Goal: Transaction & Acquisition: Obtain resource

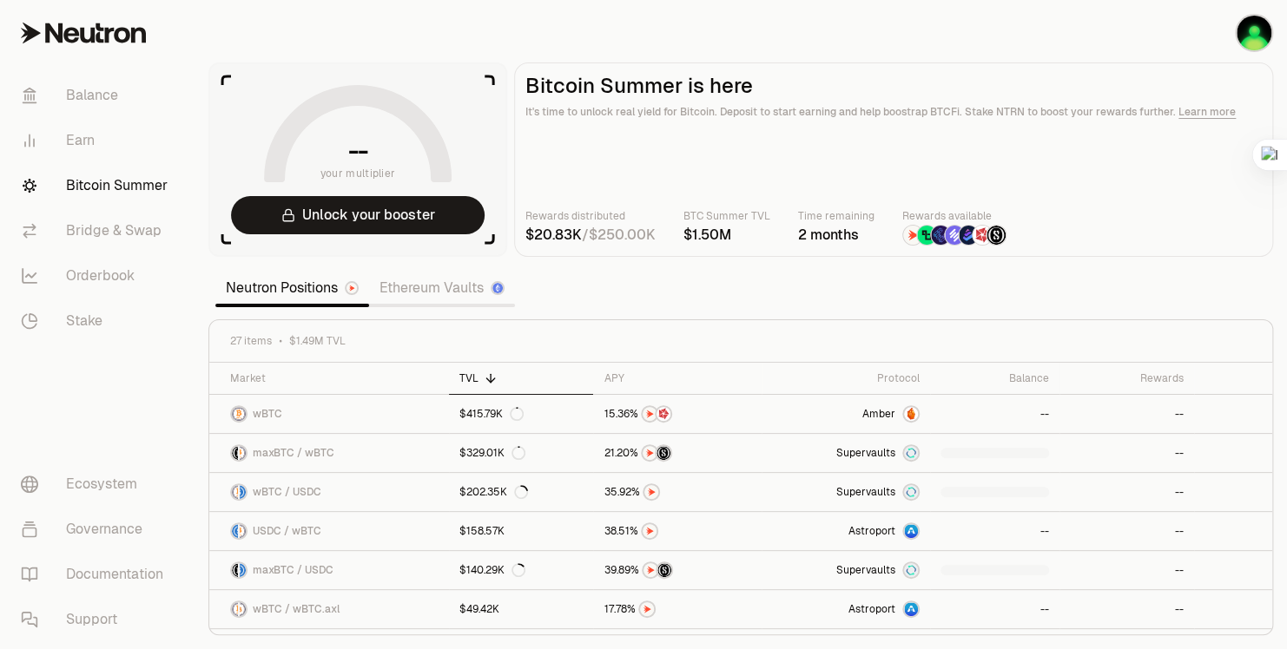
click at [124, 198] on link "Bitcoin Summer" at bounding box center [97, 185] width 181 height 45
click at [82, 94] on link "Balance" at bounding box center [97, 95] width 181 height 45
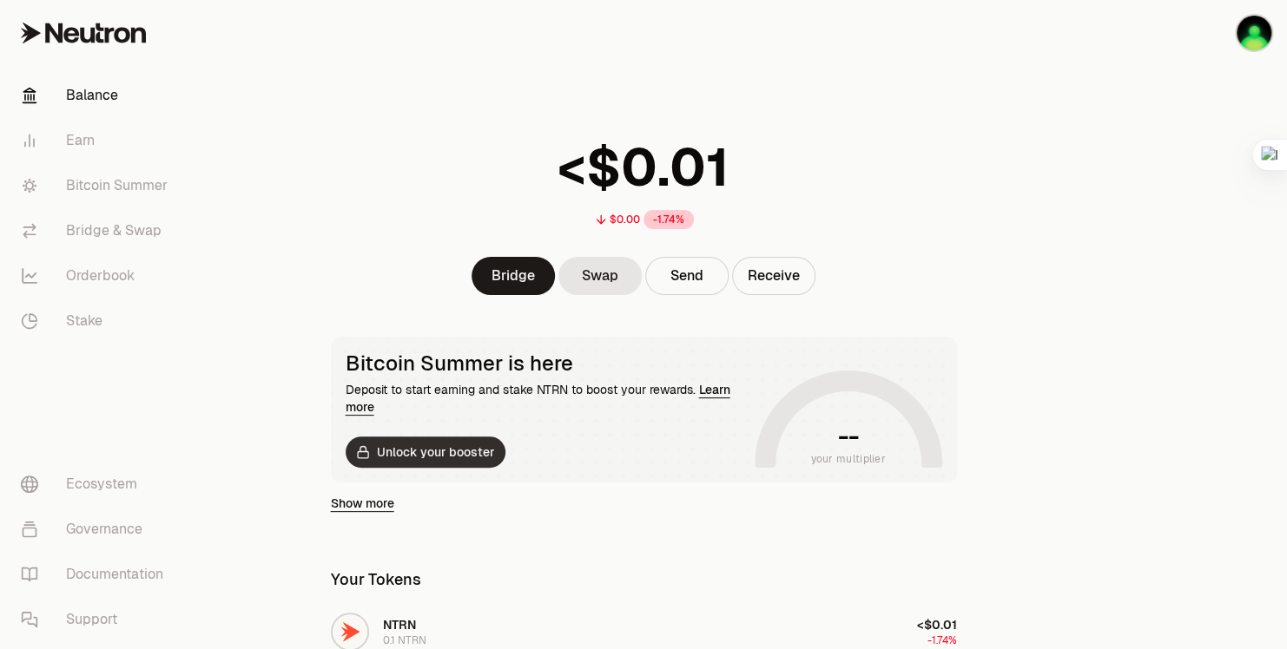
click at [455, 455] on button "Unlock your booster" at bounding box center [426, 452] width 160 height 31
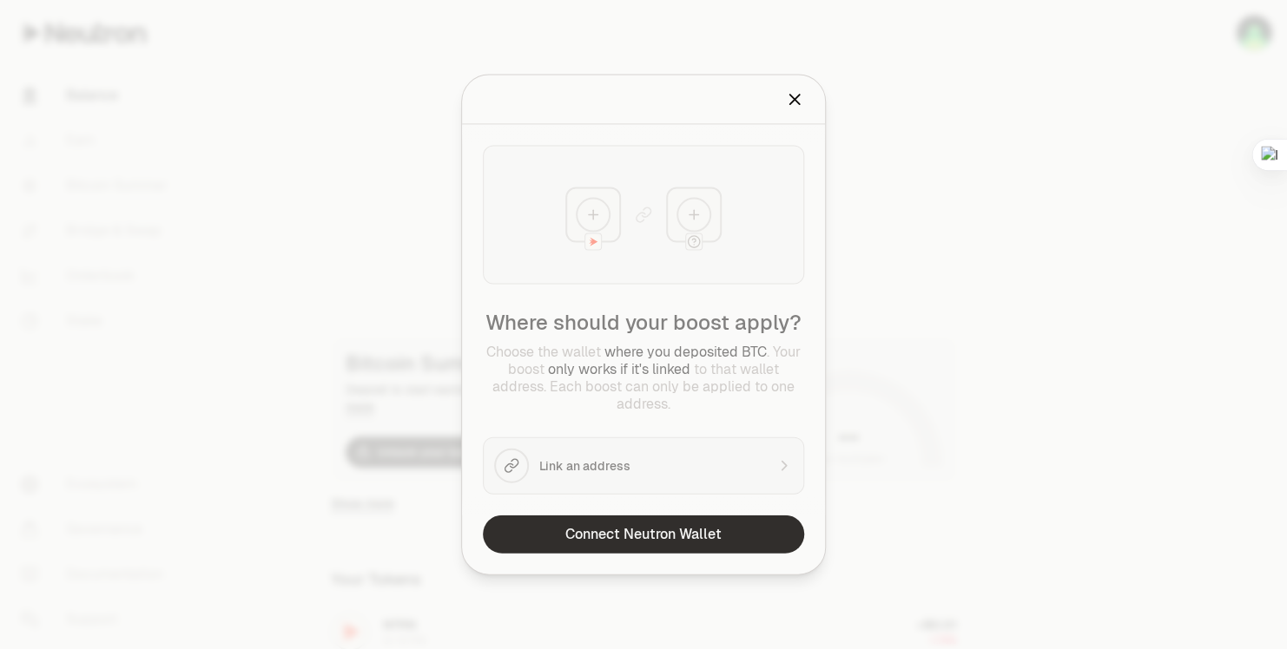
click at [709, 527] on button "Connect Neutron Wallet" at bounding box center [643, 535] width 321 height 38
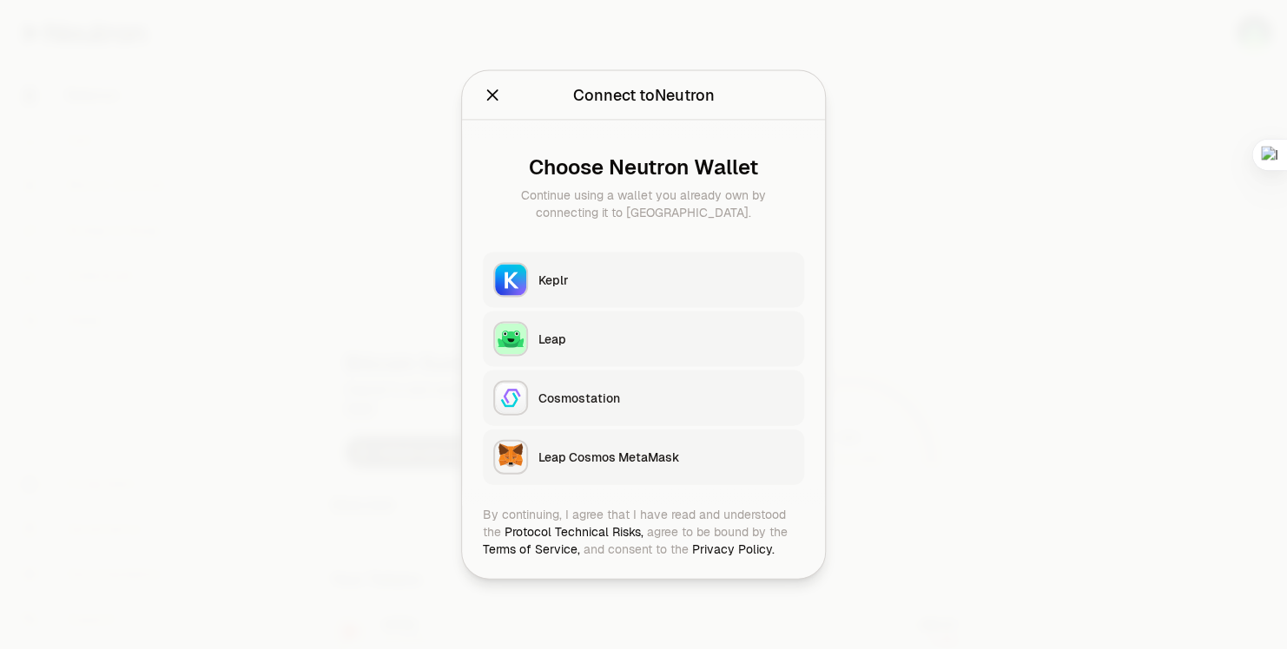
click at [628, 275] on div "Keplr" at bounding box center [665, 280] width 255 height 17
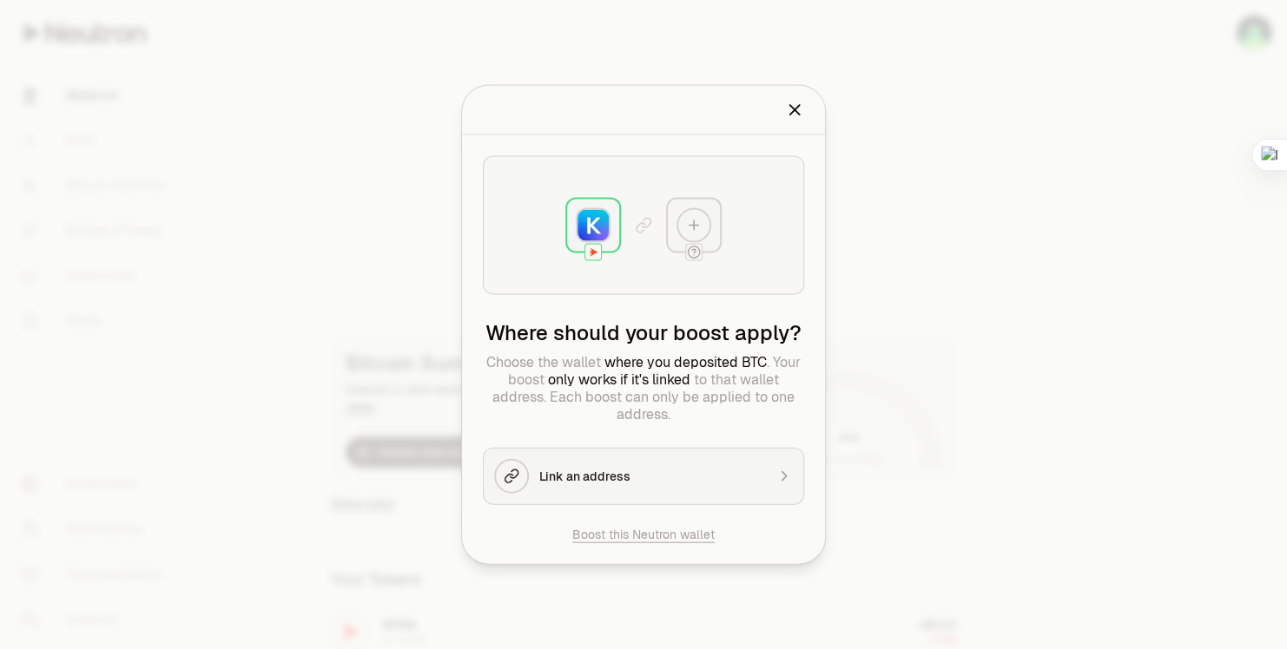
click at [687, 535] on button "Boost this Neutron wallet" at bounding box center [643, 534] width 142 height 17
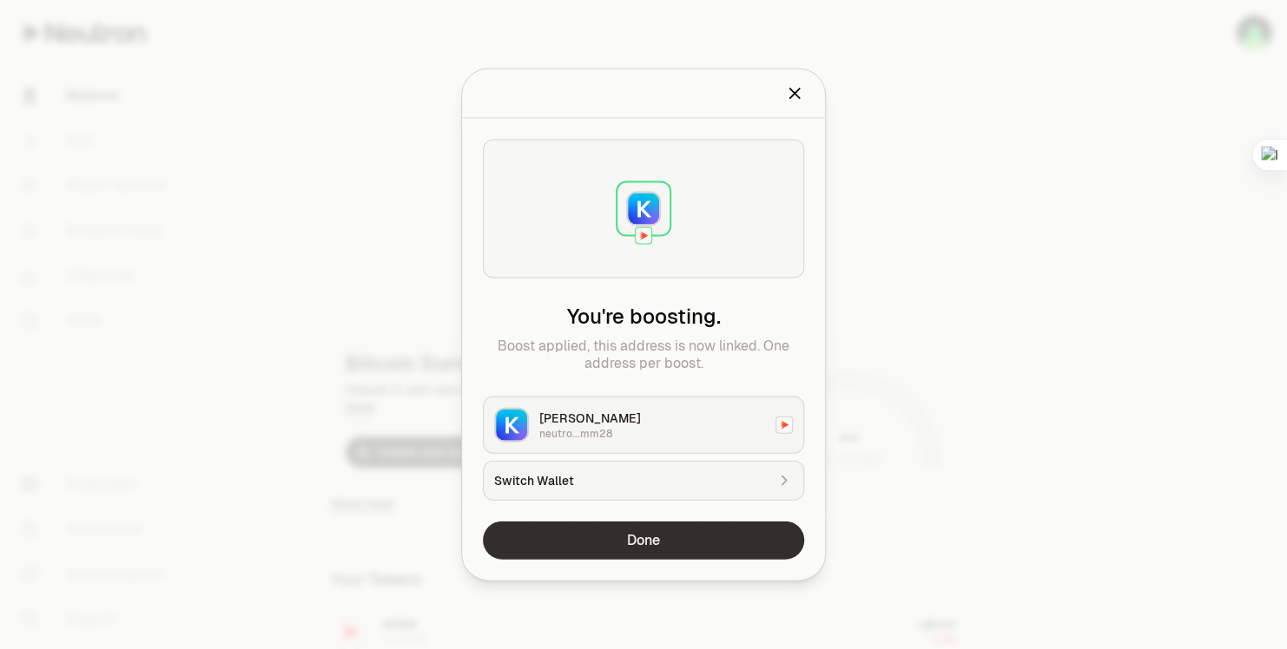
click at [700, 527] on button "Done" at bounding box center [643, 541] width 321 height 38
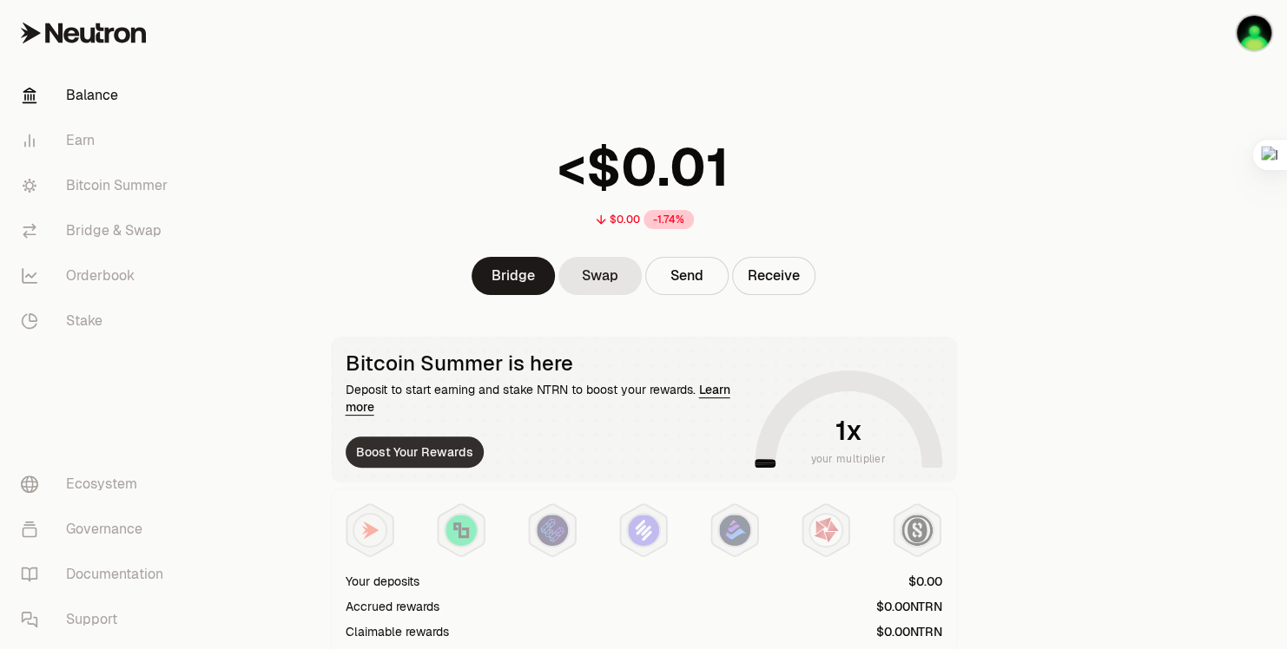
click at [397, 465] on button "Boost Your Rewards" at bounding box center [415, 452] width 138 height 31
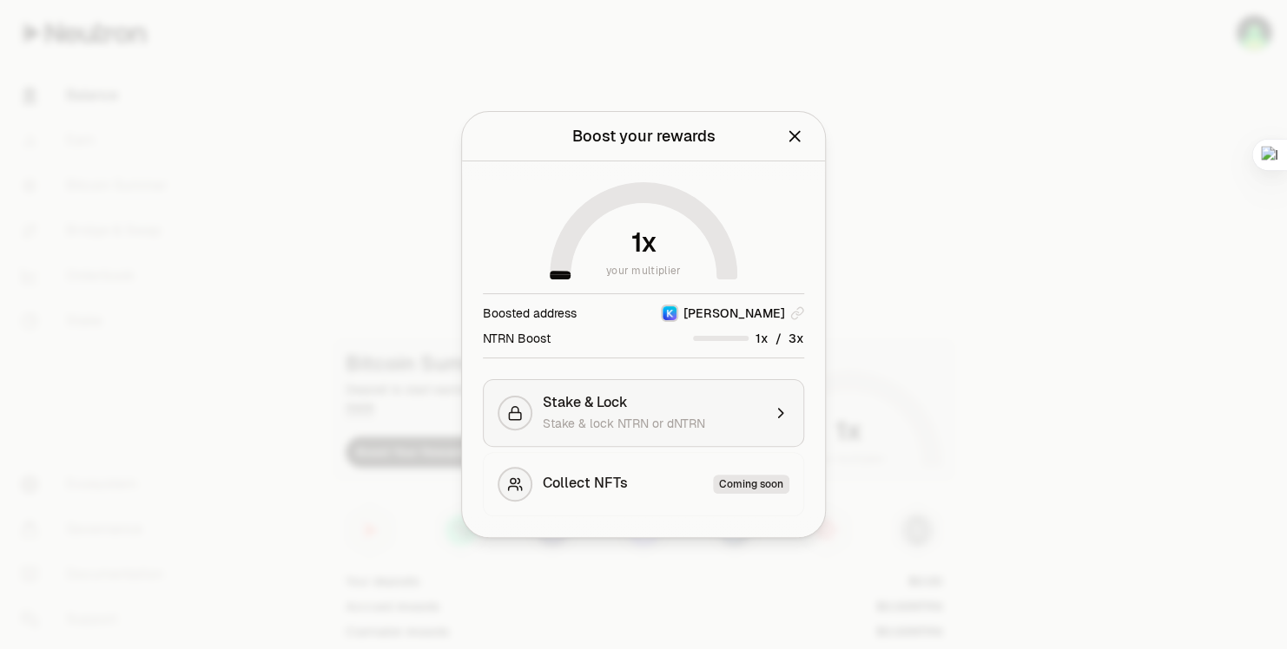
click at [689, 406] on div "Stake & Lock" at bounding box center [652, 402] width 219 height 17
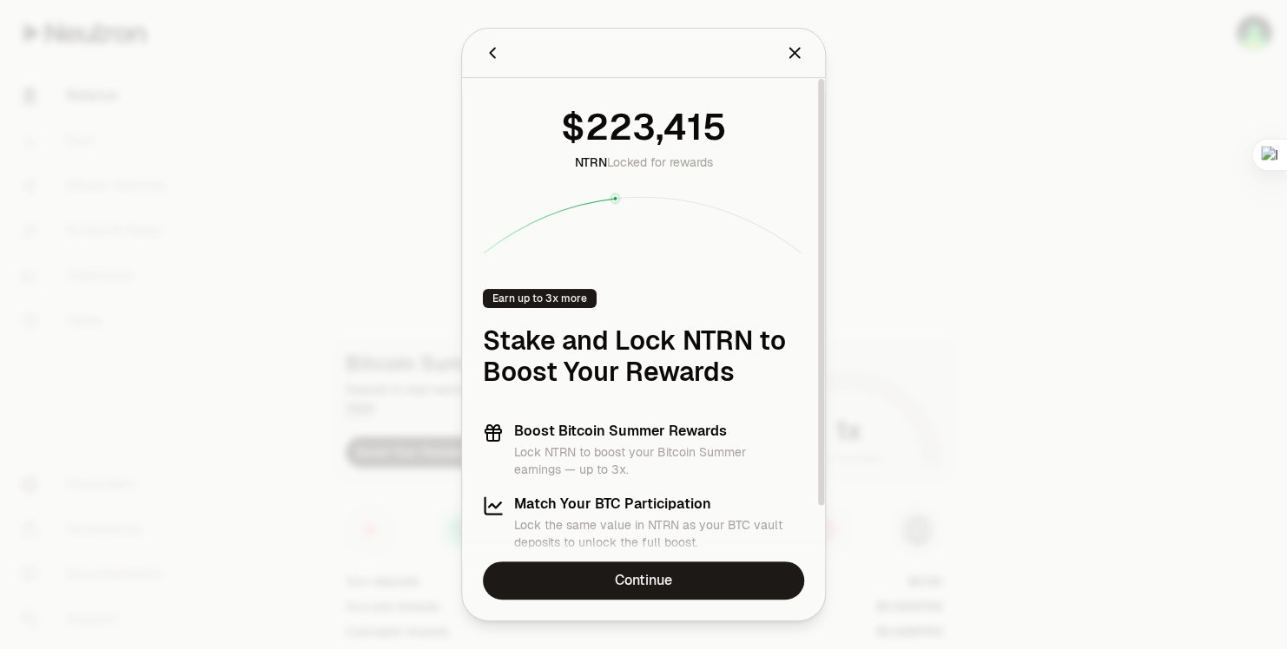
scroll to position [64, 0]
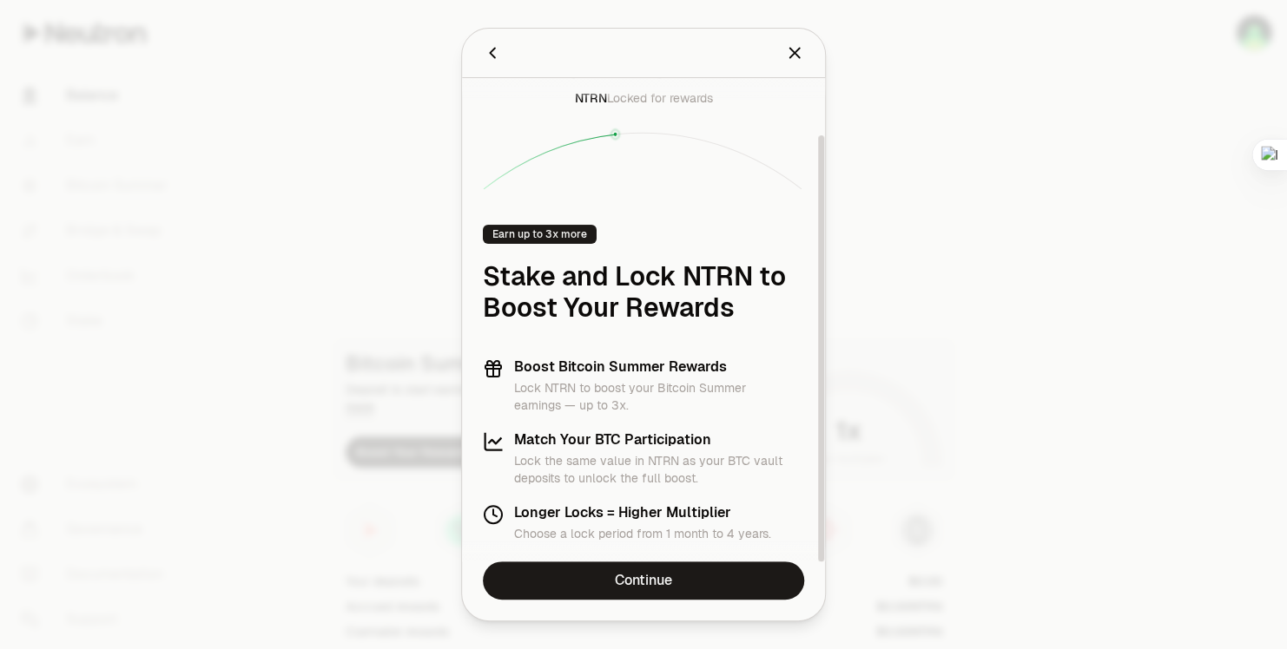
click at [800, 59] on icon "Close" at bounding box center [794, 52] width 19 height 19
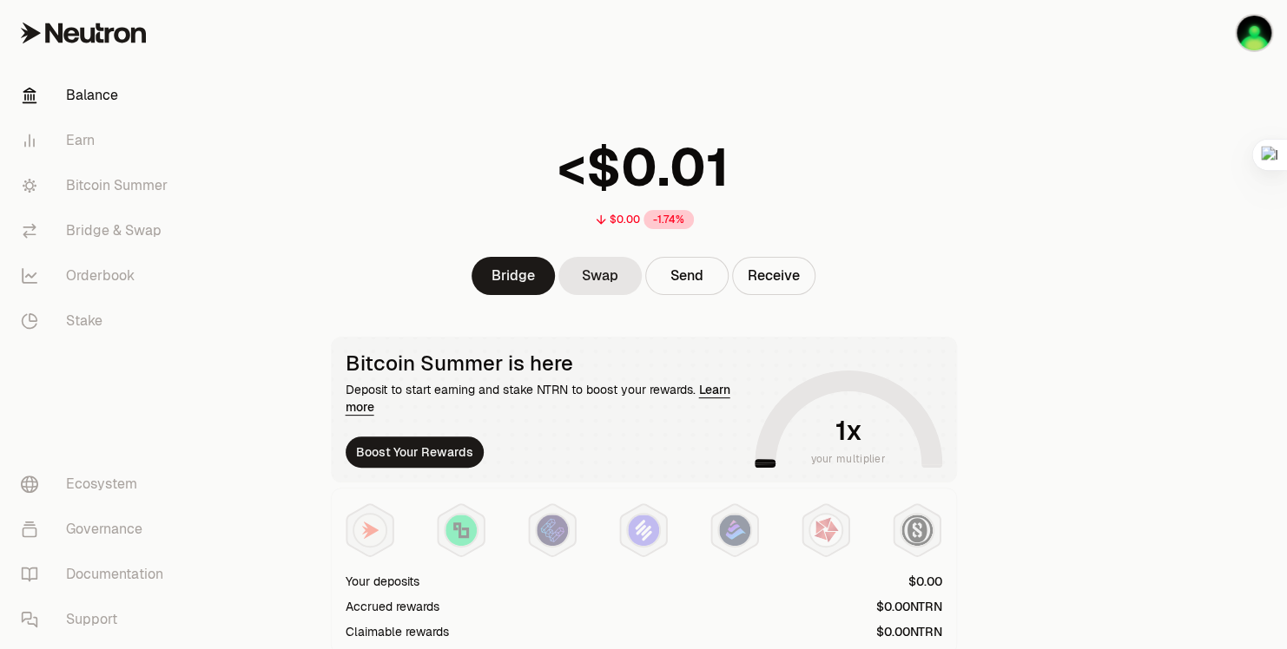
click at [714, 390] on link "Learn more" at bounding box center [538, 398] width 385 height 33
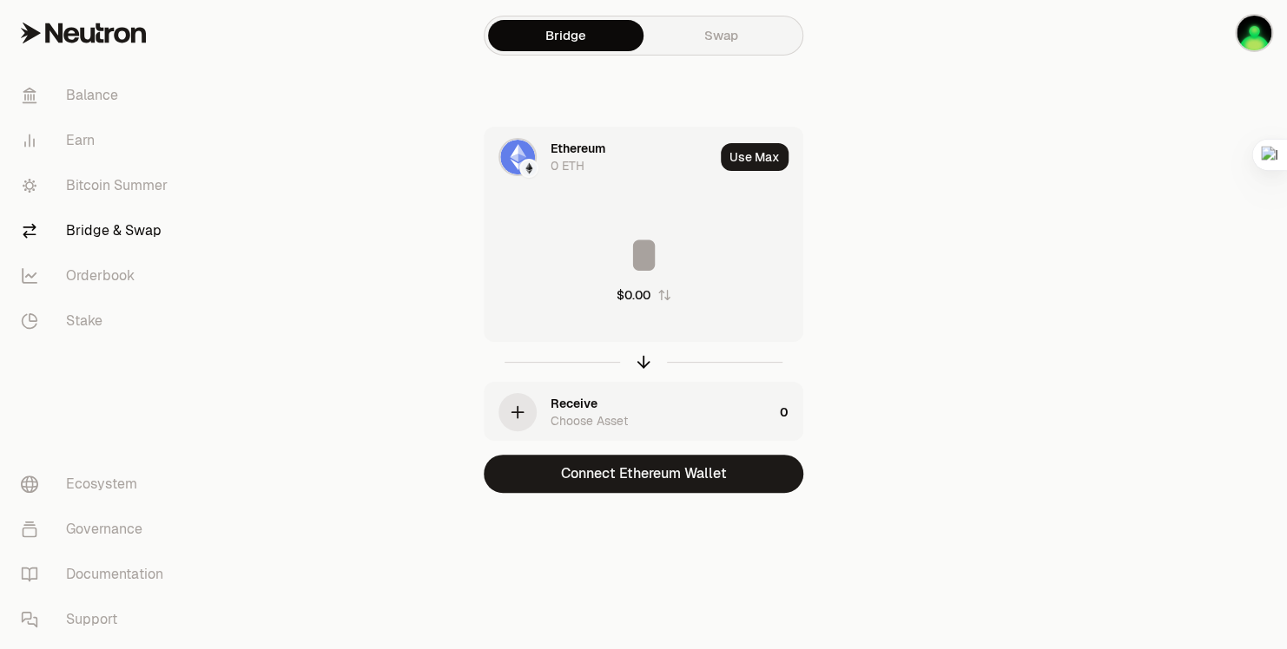
click at [517, 146] on img at bounding box center [517, 157] width 35 height 35
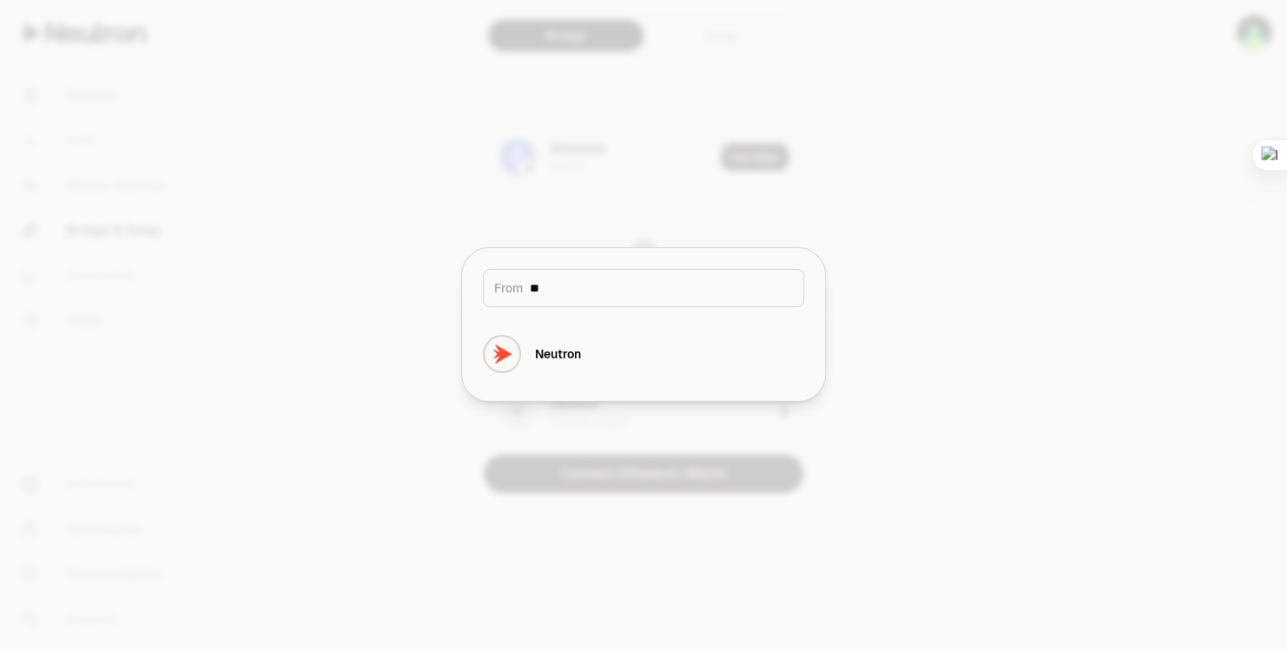
type input "*"
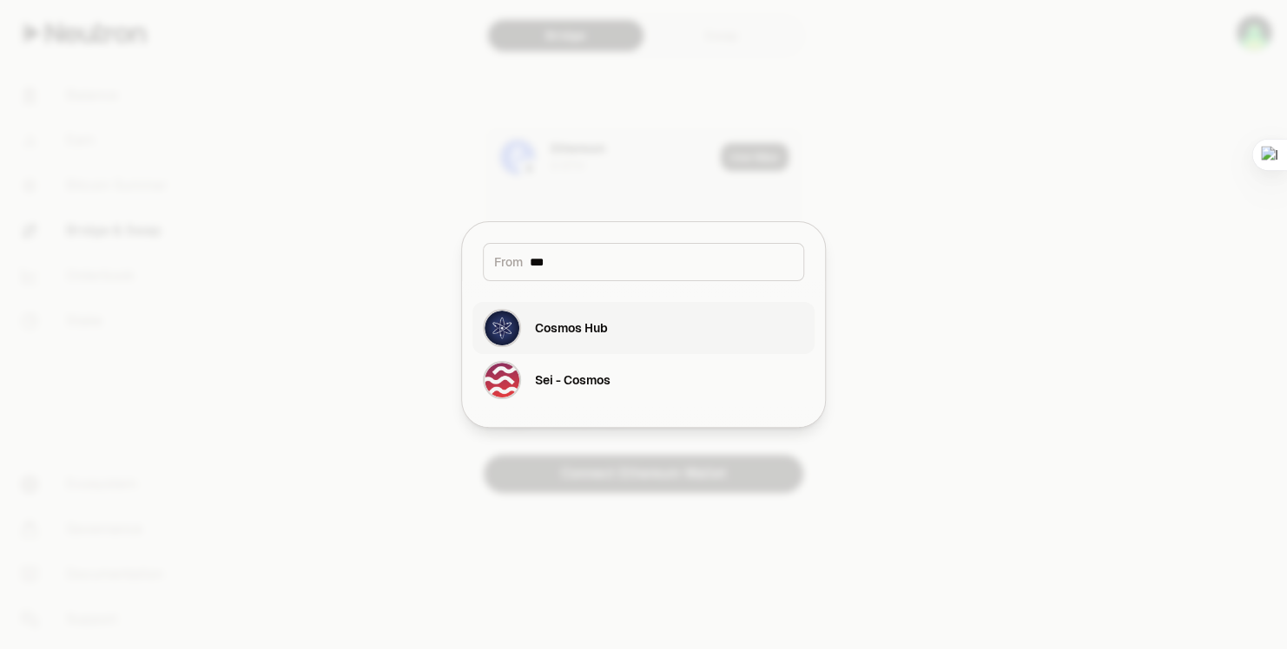
type input "***"
click at [588, 332] on div "Cosmos Hub" at bounding box center [571, 328] width 73 height 17
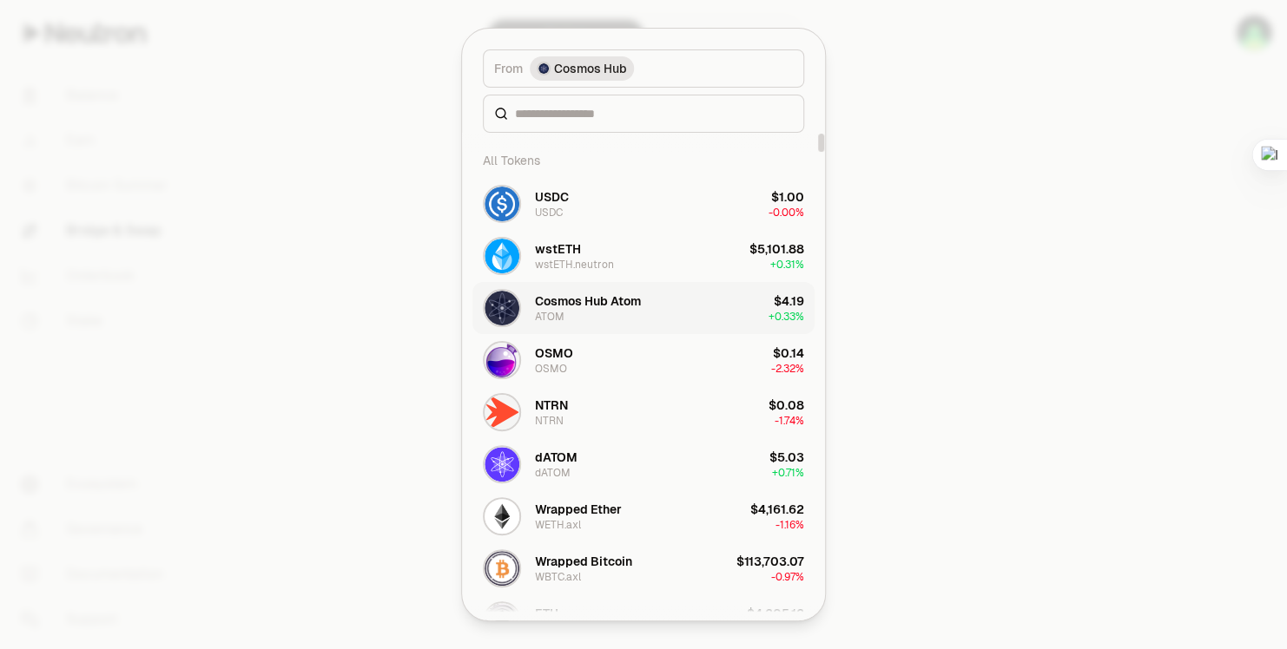
click at [574, 313] on div "Cosmos Hub Atom ATOM" at bounding box center [588, 308] width 106 height 31
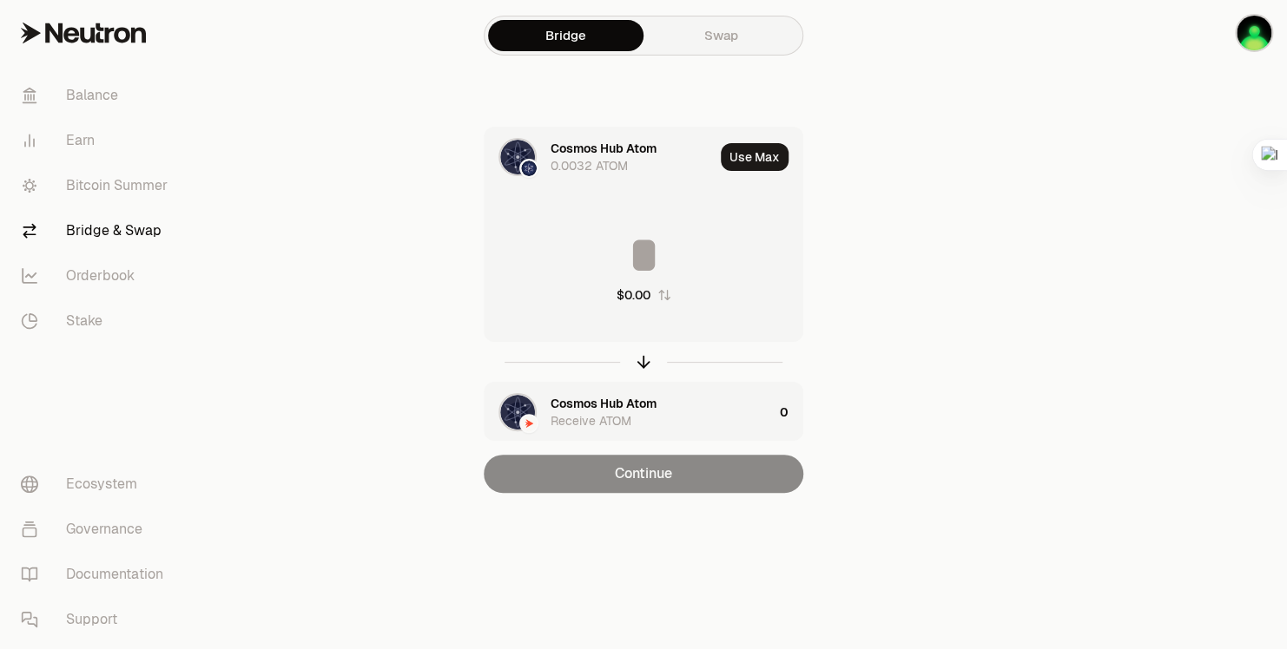
click at [530, 406] on img "button" at bounding box center [517, 412] width 35 height 35
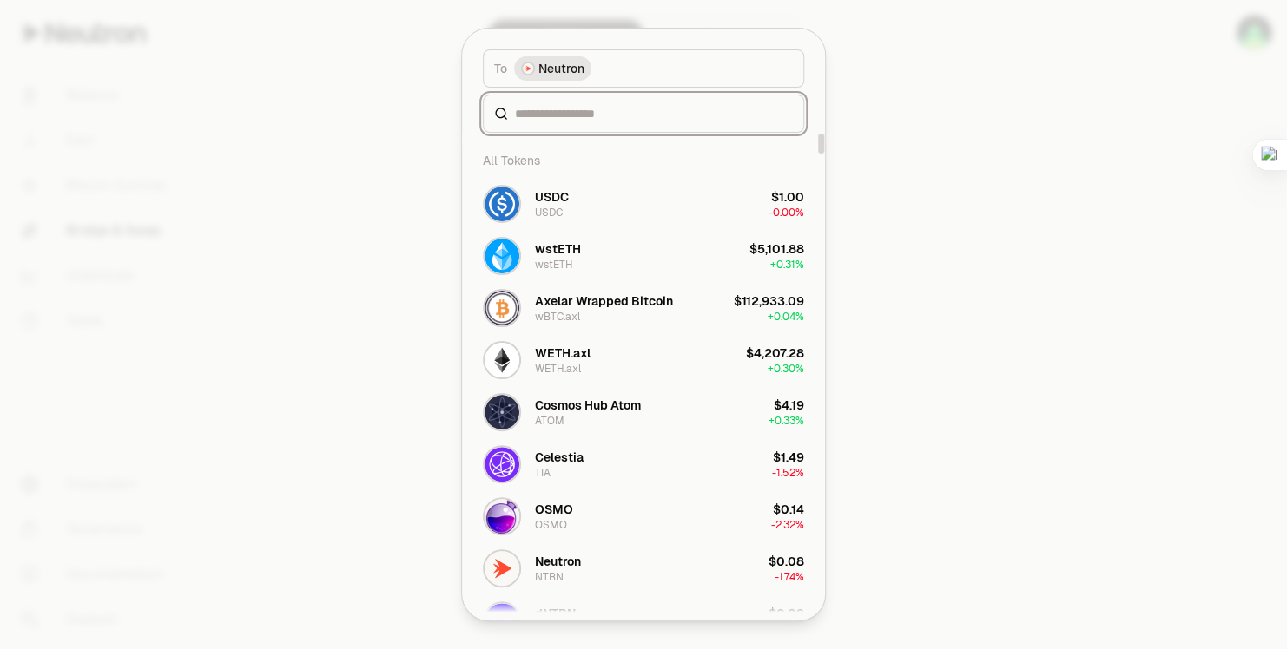
click at [532, 116] on input at bounding box center [654, 113] width 278 height 17
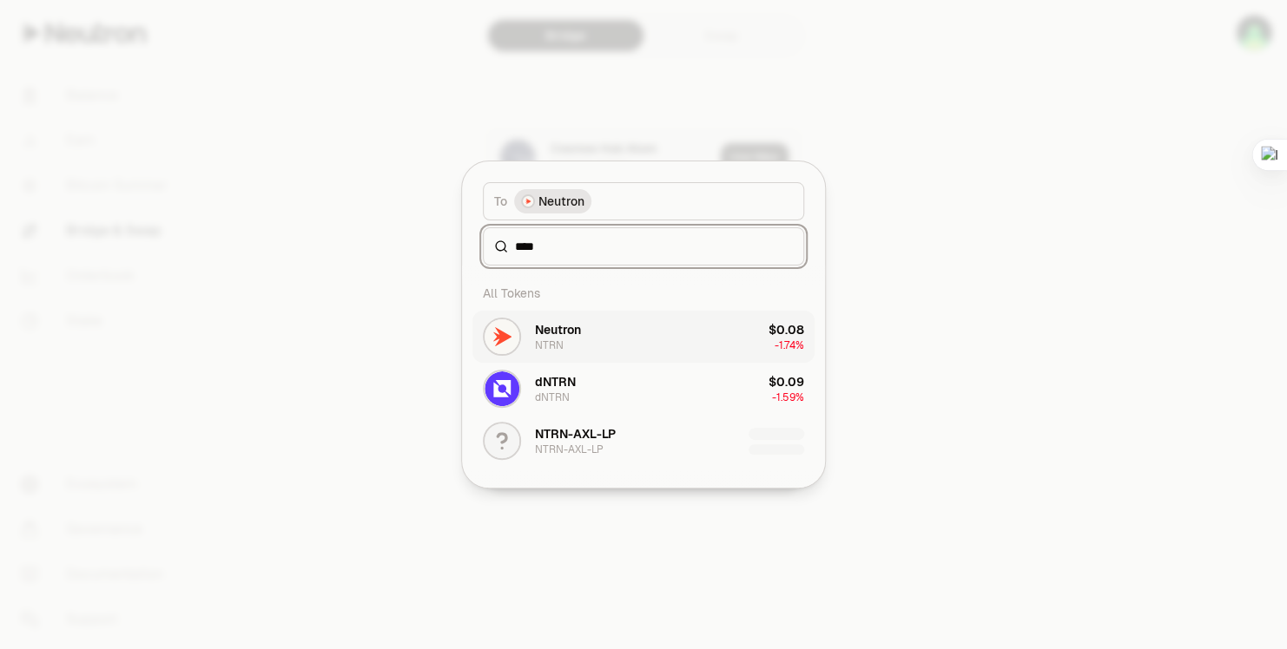
type input "****"
click at [564, 340] on div "Neutron NTRN" at bounding box center [558, 336] width 46 height 31
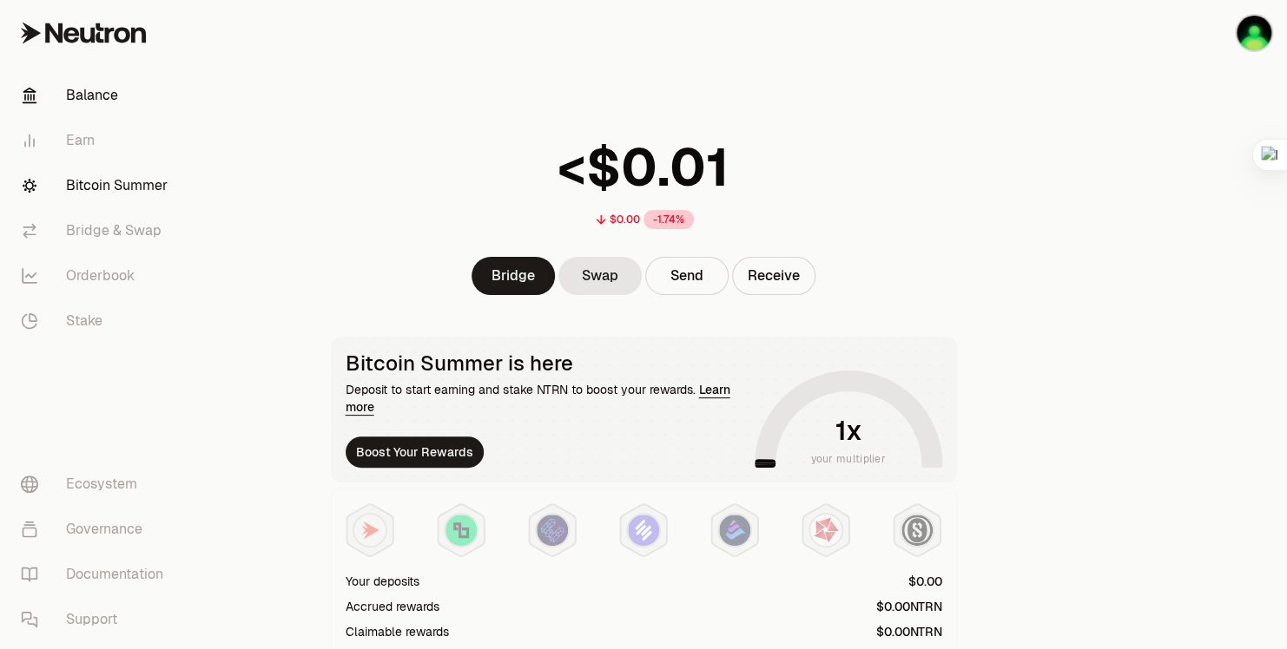
click at [125, 192] on link "Bitcoin Summer" at bounding box center [97, 185] width 181 height 45
